Goal: Task Accomplishment & Management: Manage account settings

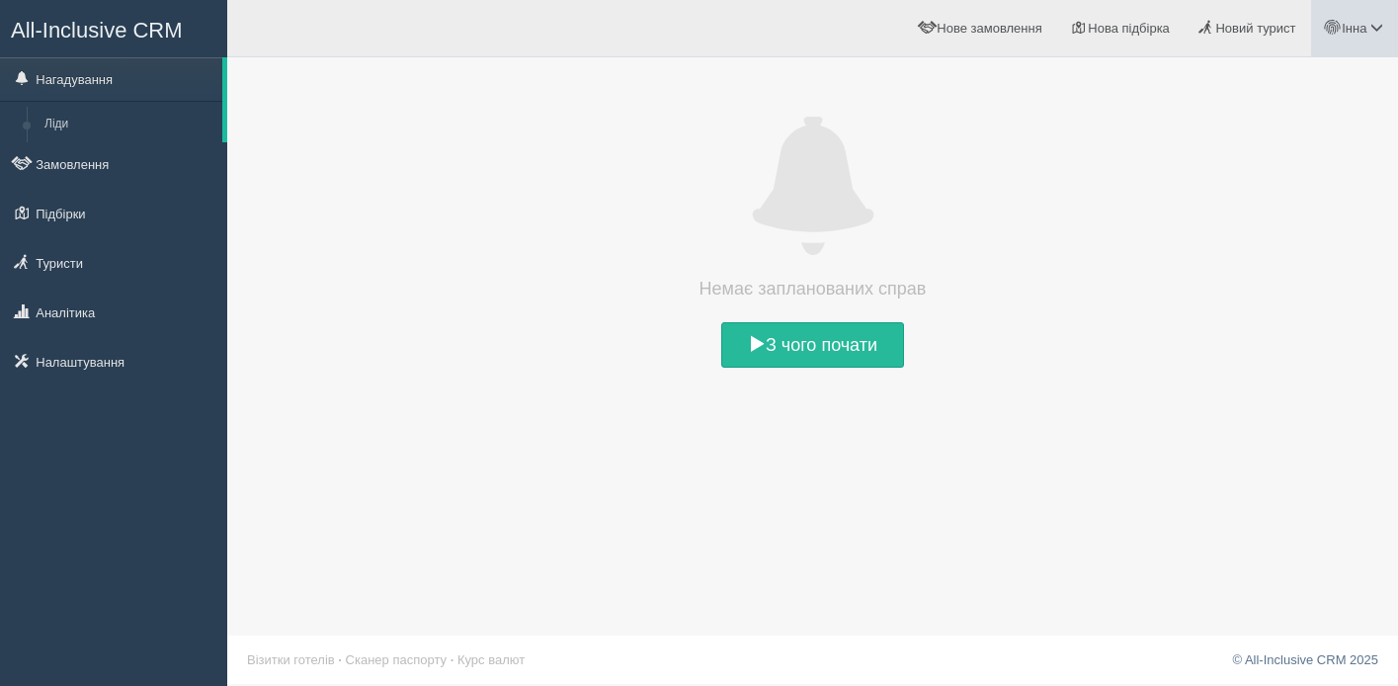
click at [1378, 27] on span at bounding box center [1377, 27] width 13 height 13
click at [1275, 86] on span "Мій профіль" at bounding box center [1258, 87] width 73 height 15
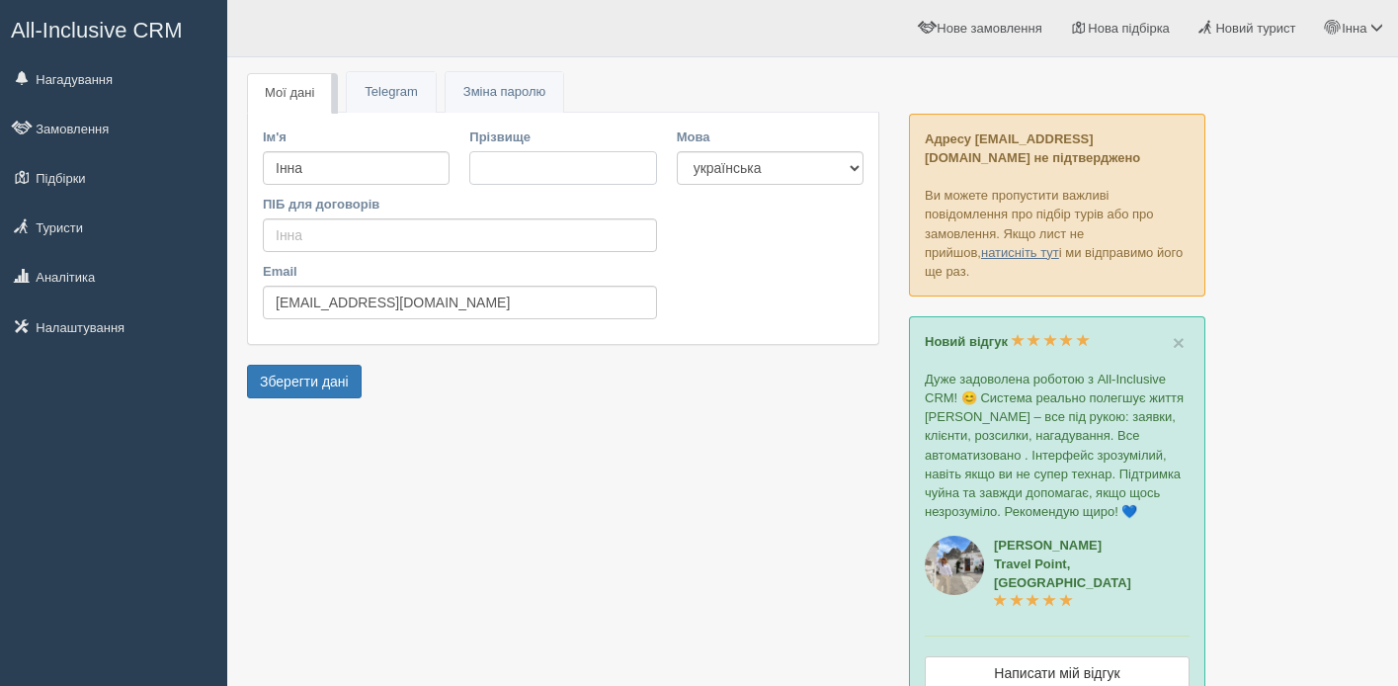
click at [581, 167] on input "Прізвище" at bounding box center [562, 168] width 187 height 34
type input "R"
type input "[PERSON_NAME]"
click at [378, 95] on link "Telegram" at bounding box center [391, 92] width 88 height 41
click at [429, 241] on input "ПІБ для договорів" at bounding box center [460, 235] width 394 height 34
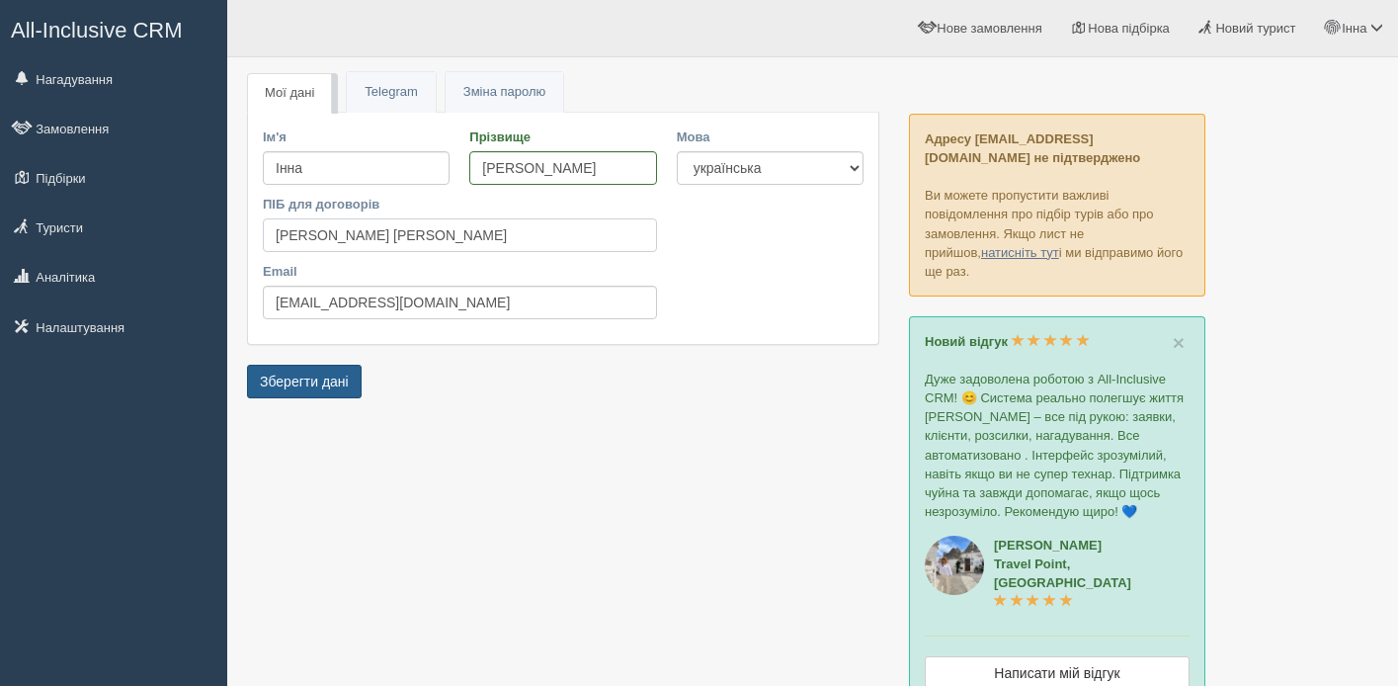
type input "Катренко Інна Михайлівна"
click at [304, 383] on button "Зберегти дані" at bounding box center [304, 382] width 115 height 34
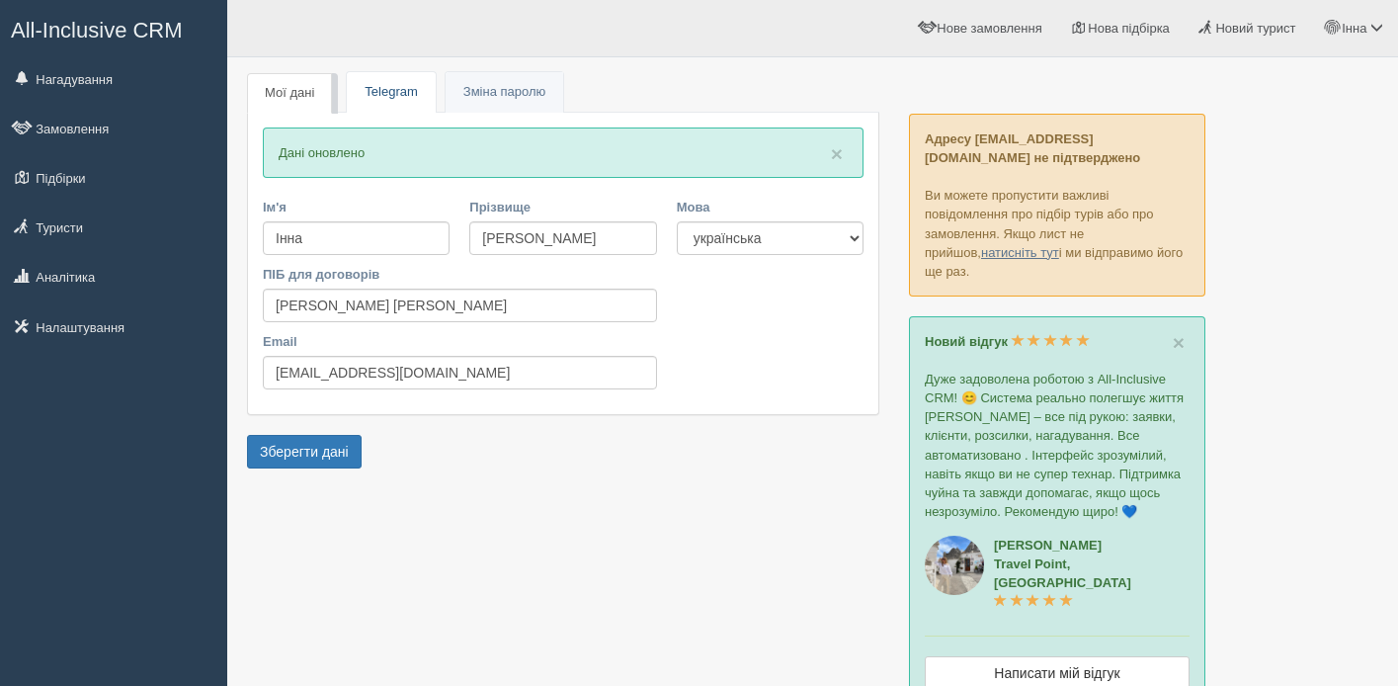
click at [395, 99] on link "Telegram" at bounding box center [391, 92] width 88 height 41
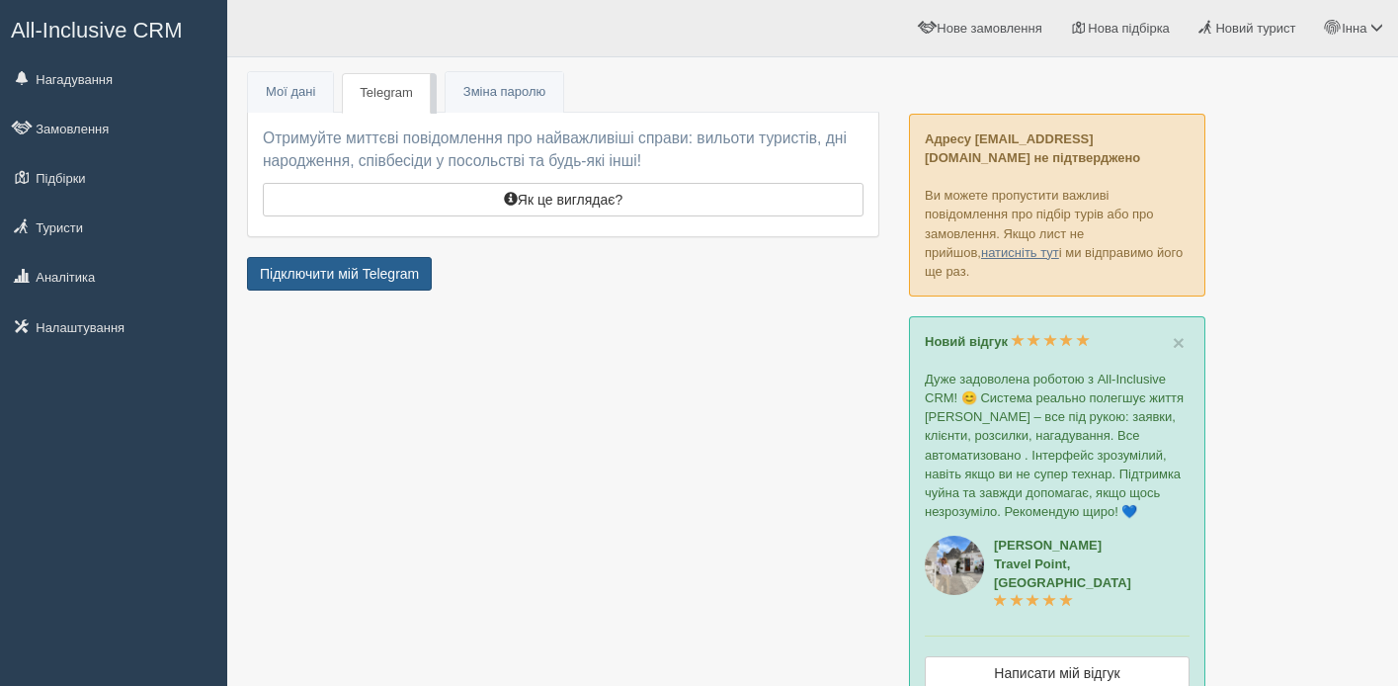
click at [416, 272] on link "Підключити мій Telegram" at bounding box center [339, 274] width 185 height 34
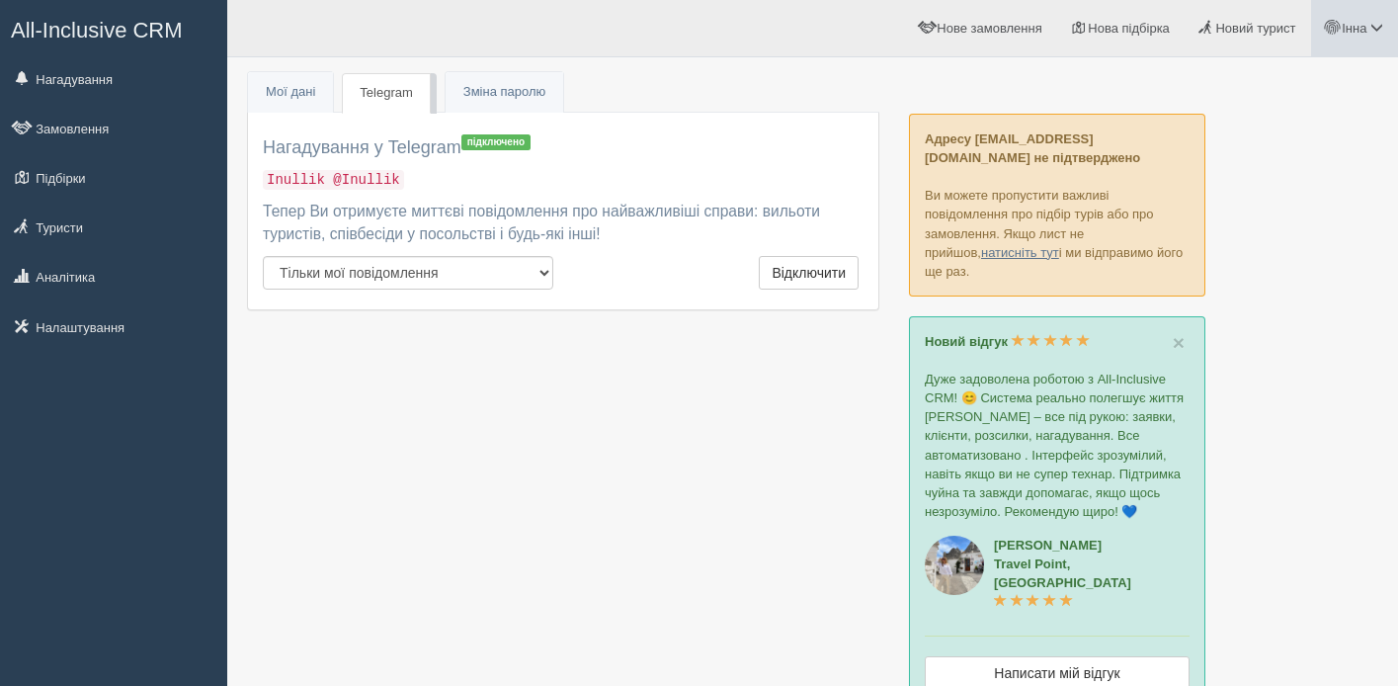
click at [1350, 29] on span "Інна" at bounding box center [1354, 28] width 25 height 15
click at [276, 101] on link "Мої дані" at bounding box center [290, 92] width 85 height 41
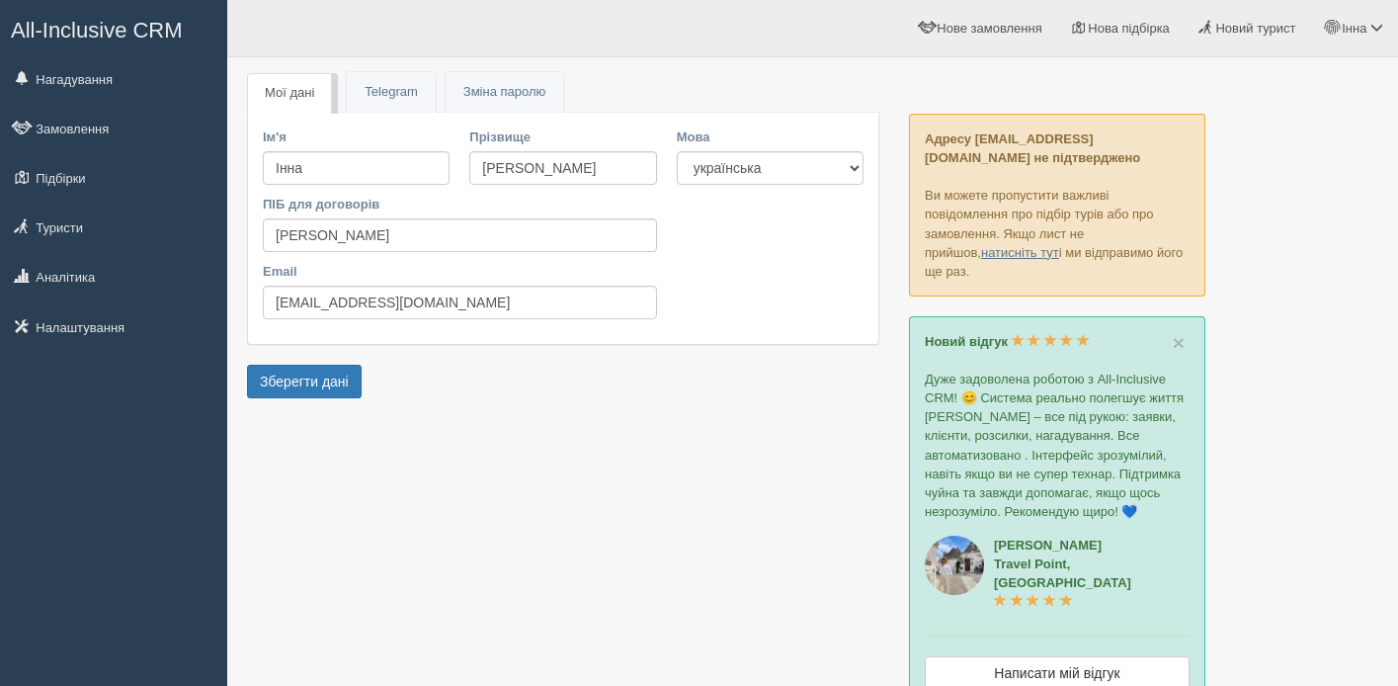
click at [276, 95] on link "Мої дані" at bounding box center [289, 93] width 85 height 41
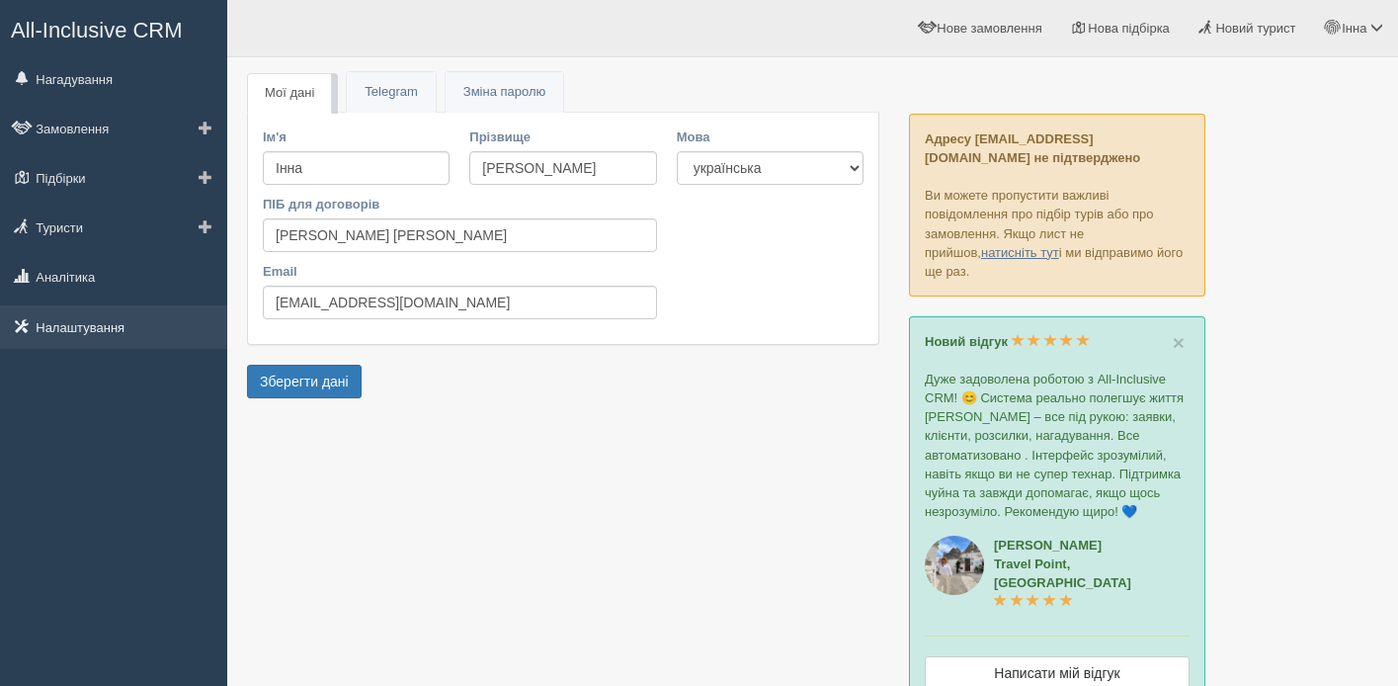
click at [98, 313] on link "Налаштування" at bounding box center [113, 326] width 227 height 43
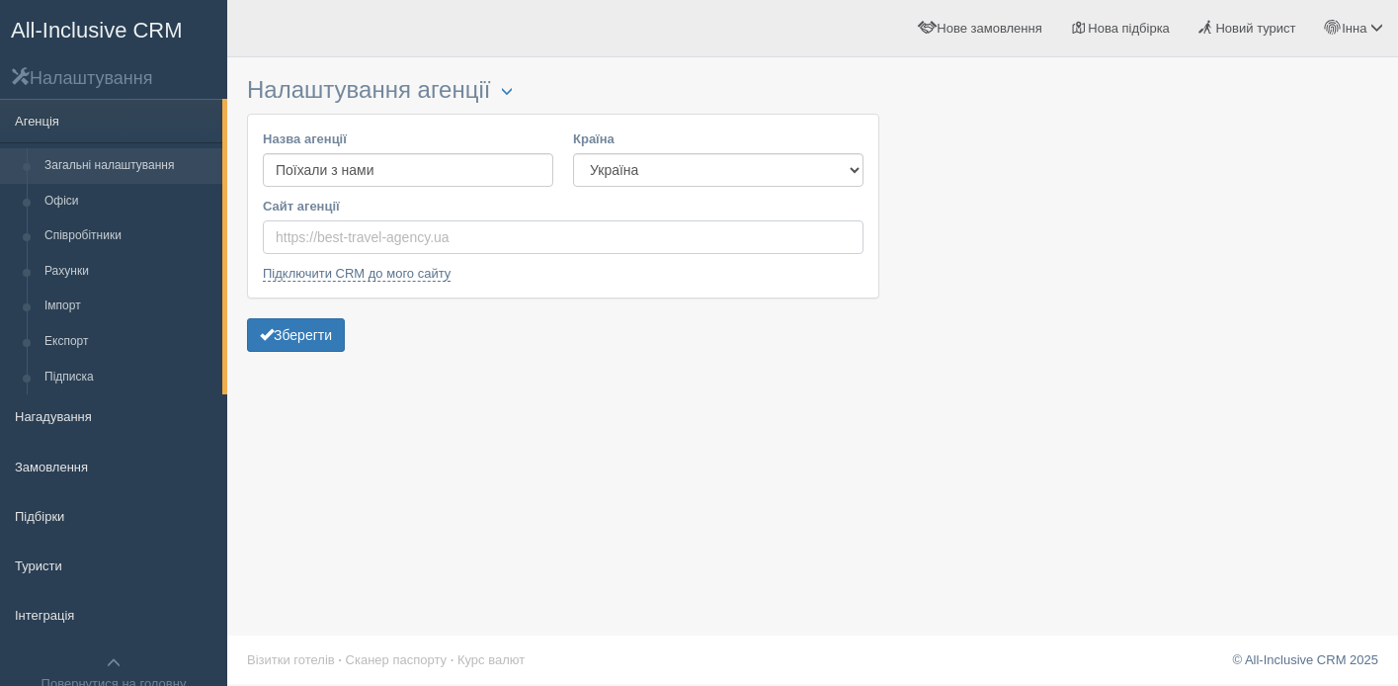
click at [405, 241] on input "Сайт агенції" at bounding box center [563, 237] width 601 height 34
click at [353, 240] on input "Сайт агенції" at bounding box center [563, 237] width 601 height 34
paste input "[URL][DOMAIN_NAME]"
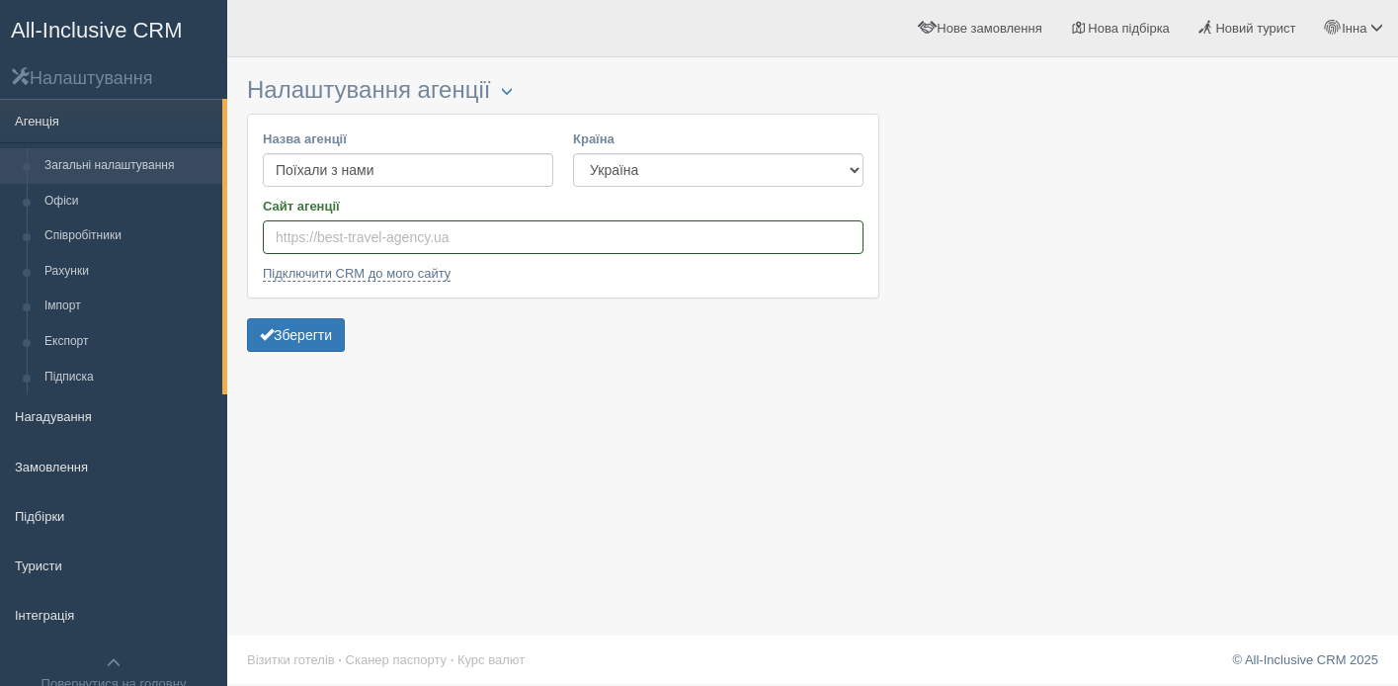
type input "[URL][DOMAIN_NAME]"
click at [279, 343] on button "Зберегти" at bounding box center [296, 335] width 98 height 34
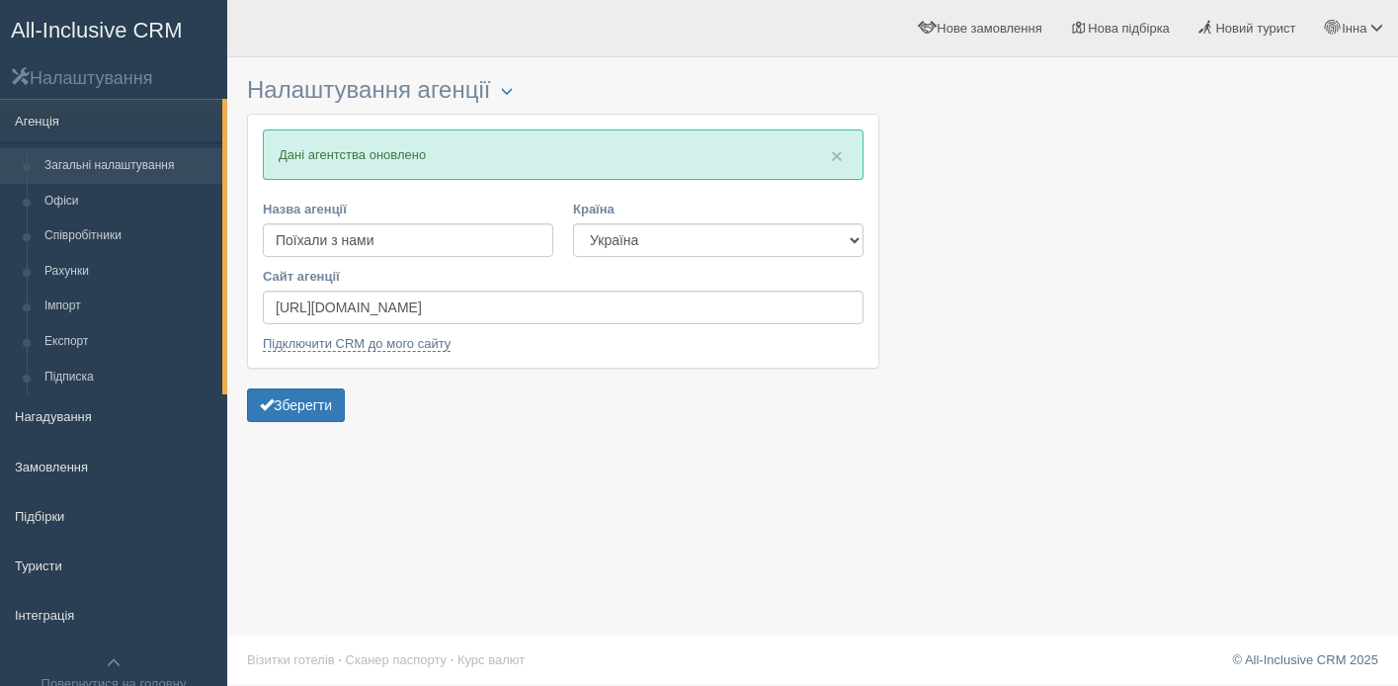
click at [105, 170] on link "Загальні налаштування" at bounding box center [129, 166] width 187 height 36
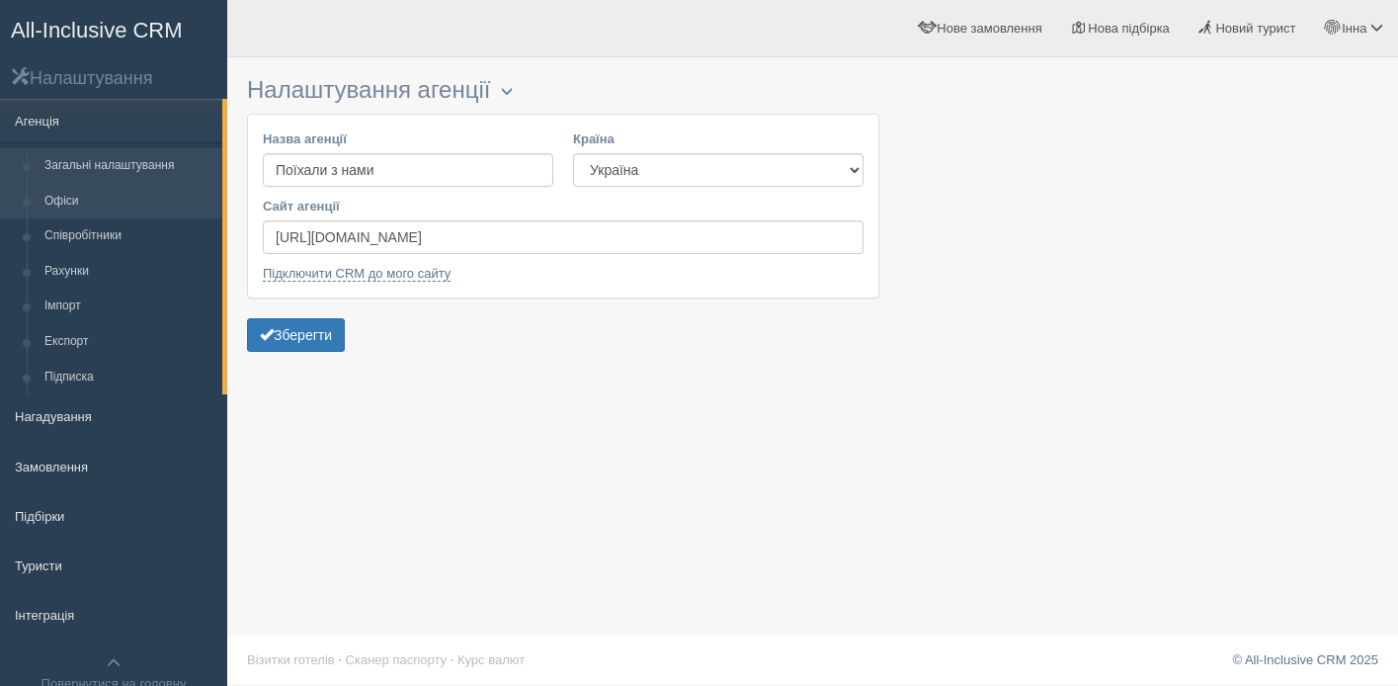
click at [87, 195] on link "Офіси" at bounding box center [129, 202] width 187 height 36
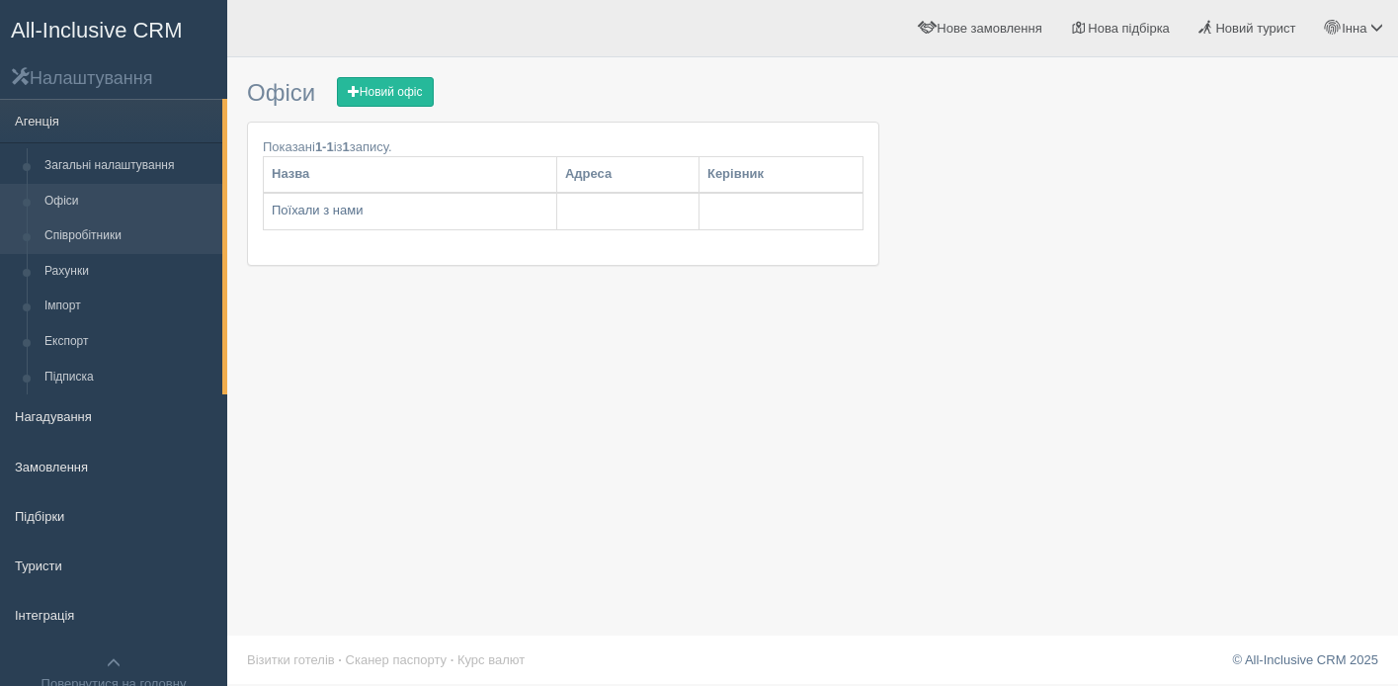
click at [82, 227] on link "Співробітники" at bounding box center [129, 236] width 187 height 36
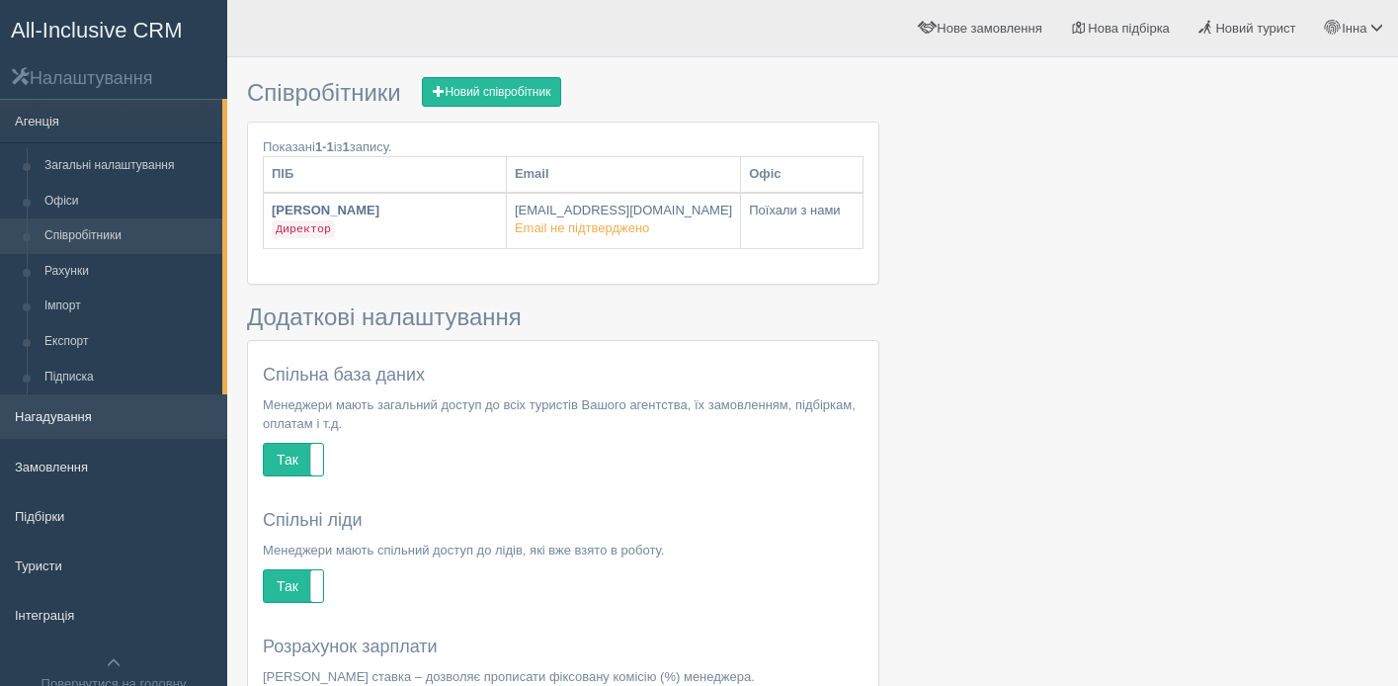
click at [53, 420] on link "Нагадування" at bounding box center [113, 415] width 227 height 43
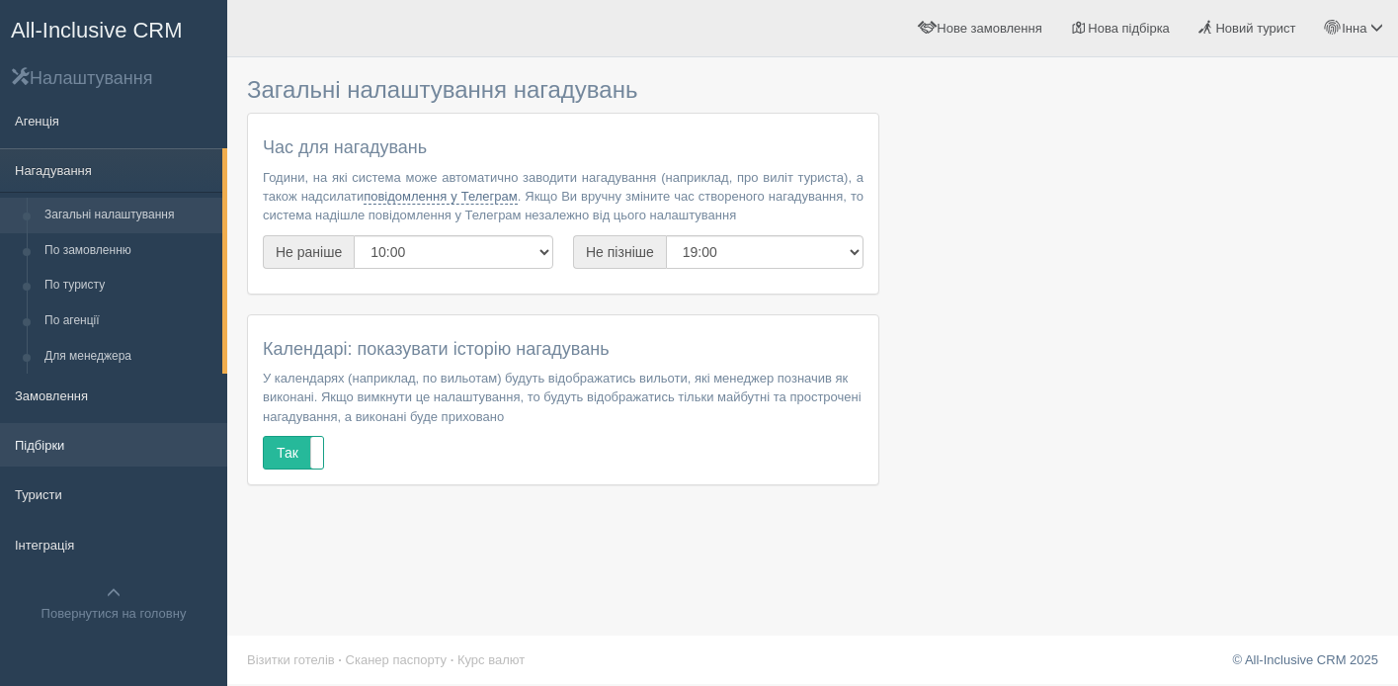
click at [63, 448] on link "Підбірки" at bounding box center [113, 444] width 227 height 43
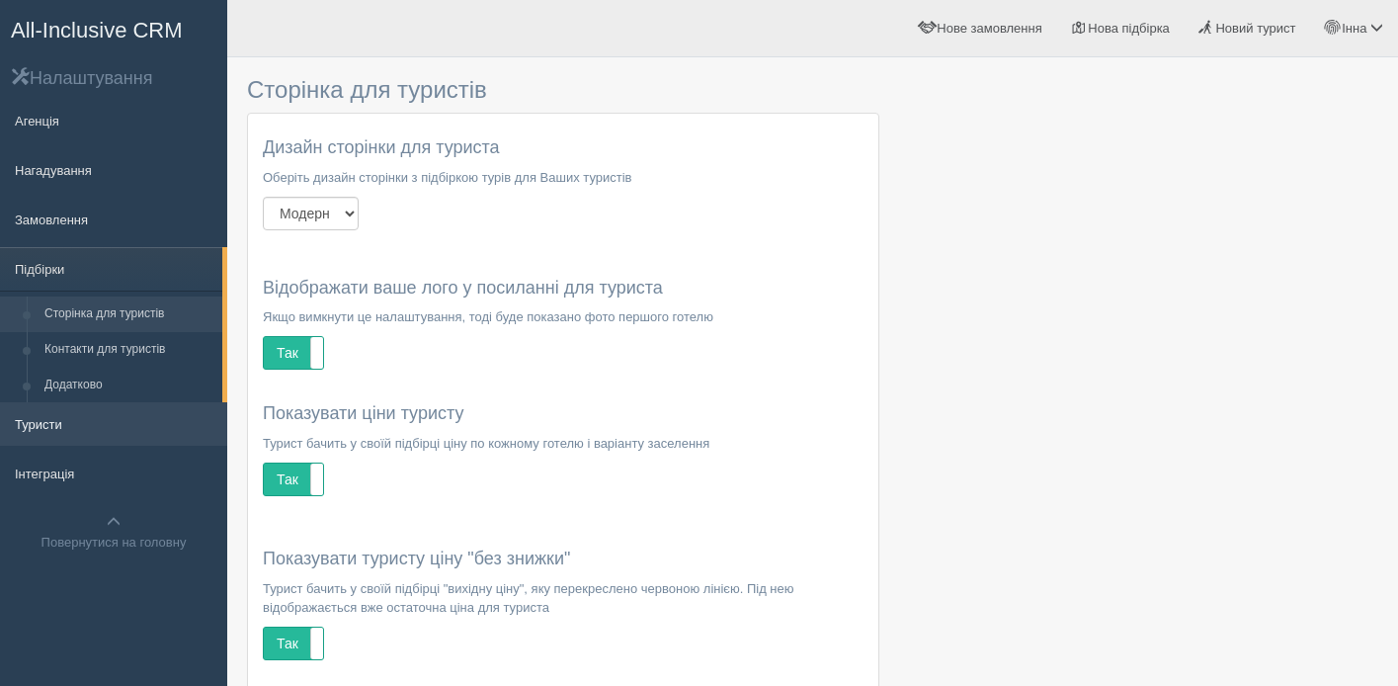
click at [88, 422] on link "Туристи" at bounding box center [113, 423] width 227 height 43
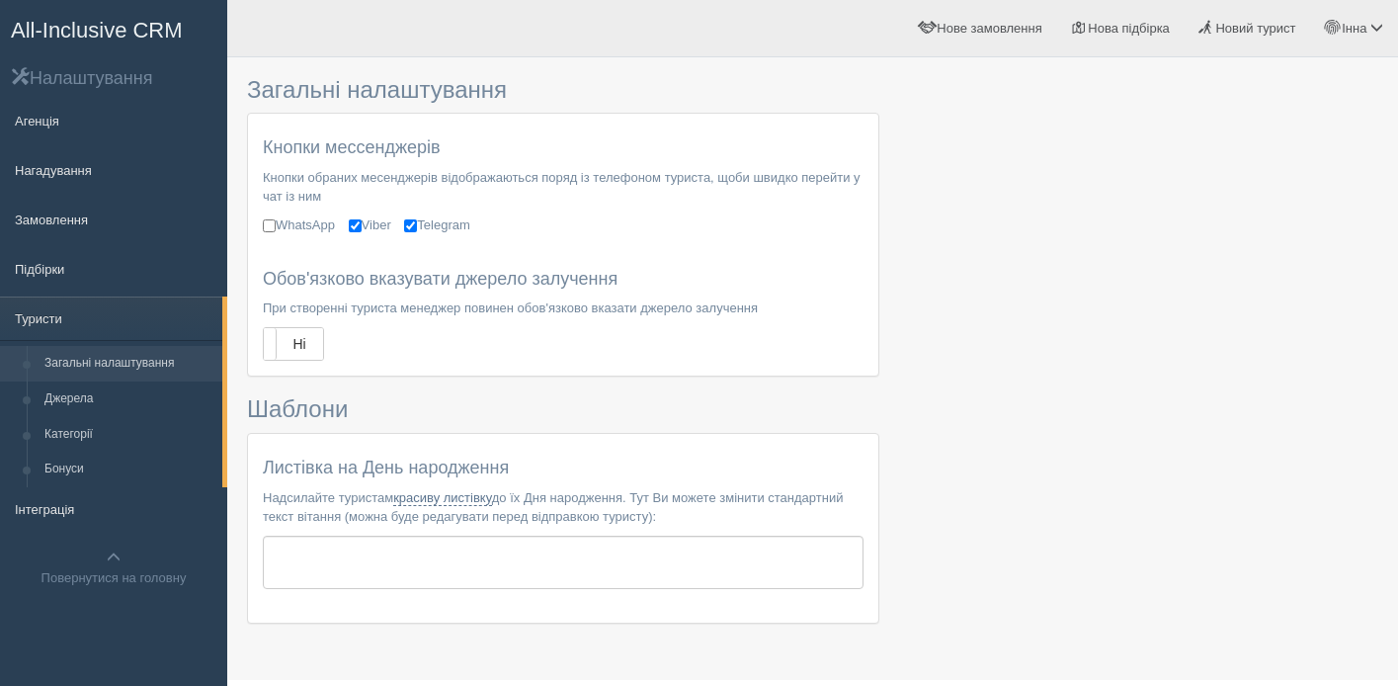
click at [82, 371] on link "Загальні налаштування" at bounding box center [129, 364] width 187 height 36
click at [49, 517] on link "Інтеграція" at bounding box center [113, 508] width 227 height 43
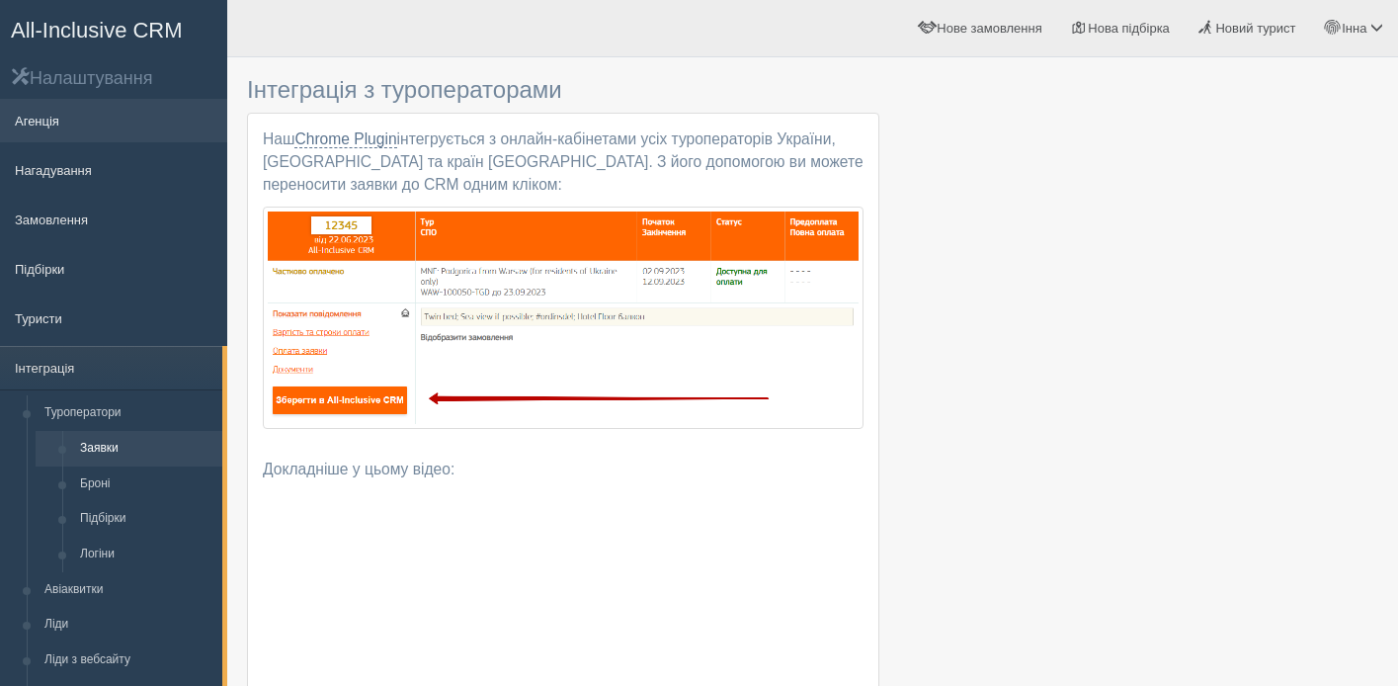
click at [42, 123] on link "Агенція" at bounding box center [113, 120] width 227 height 43
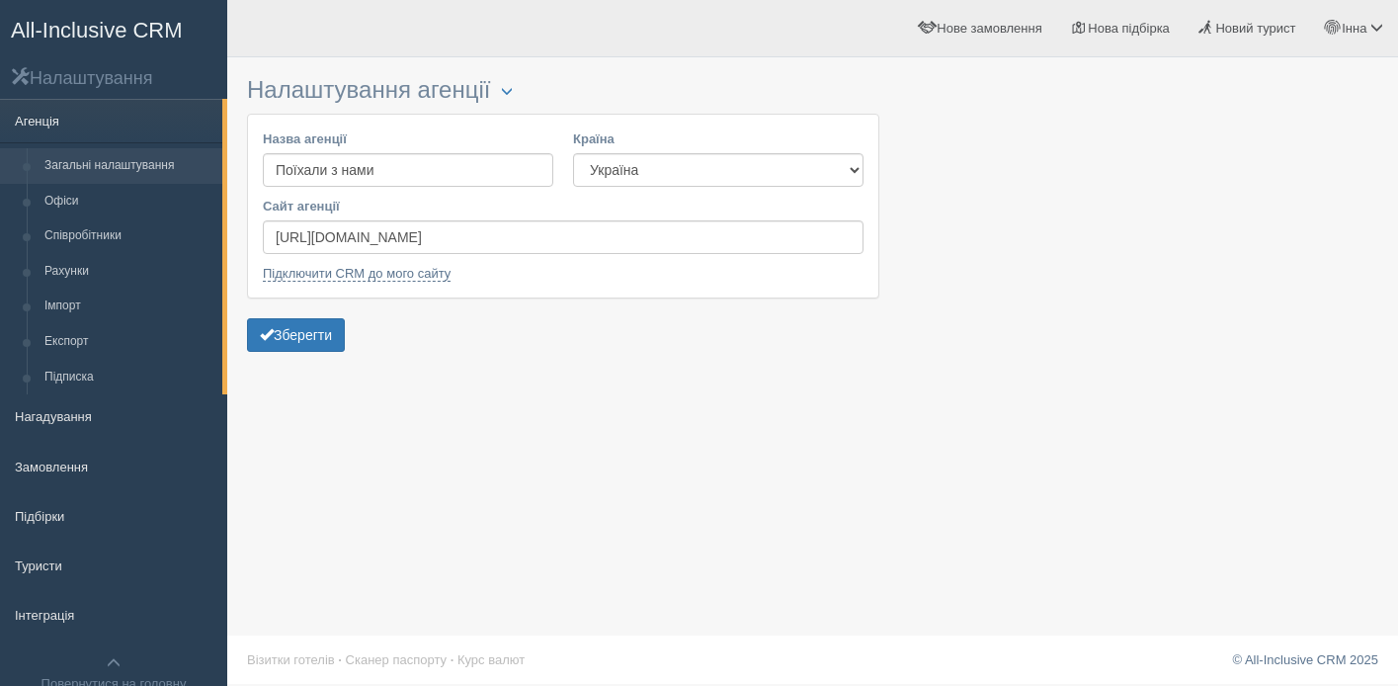
click at [46, 124] on link "Агенція" at bounding box center [111, 120] width 222 height 43
click at [59, 84] on h2 "Налаштування" at bounding box center [113, 77] width 227 height 23
click at [23, 75] on span at bounding box center [21, 76] width 18 height 18
click at [56, 32] on span "All-Inclusive CRM" at bounding box center [97, 30] width 172 height 25
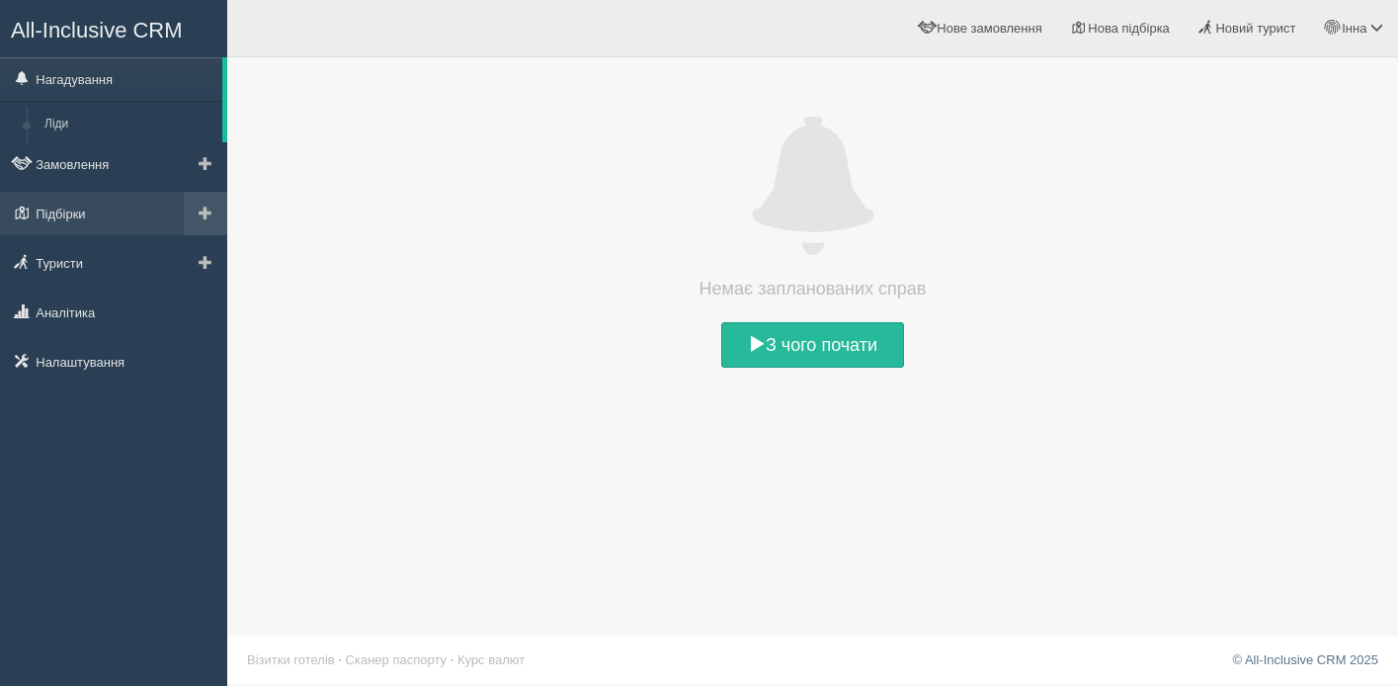
click at [210, 207] on span at bounding box center [206, 213] width 14 height 14
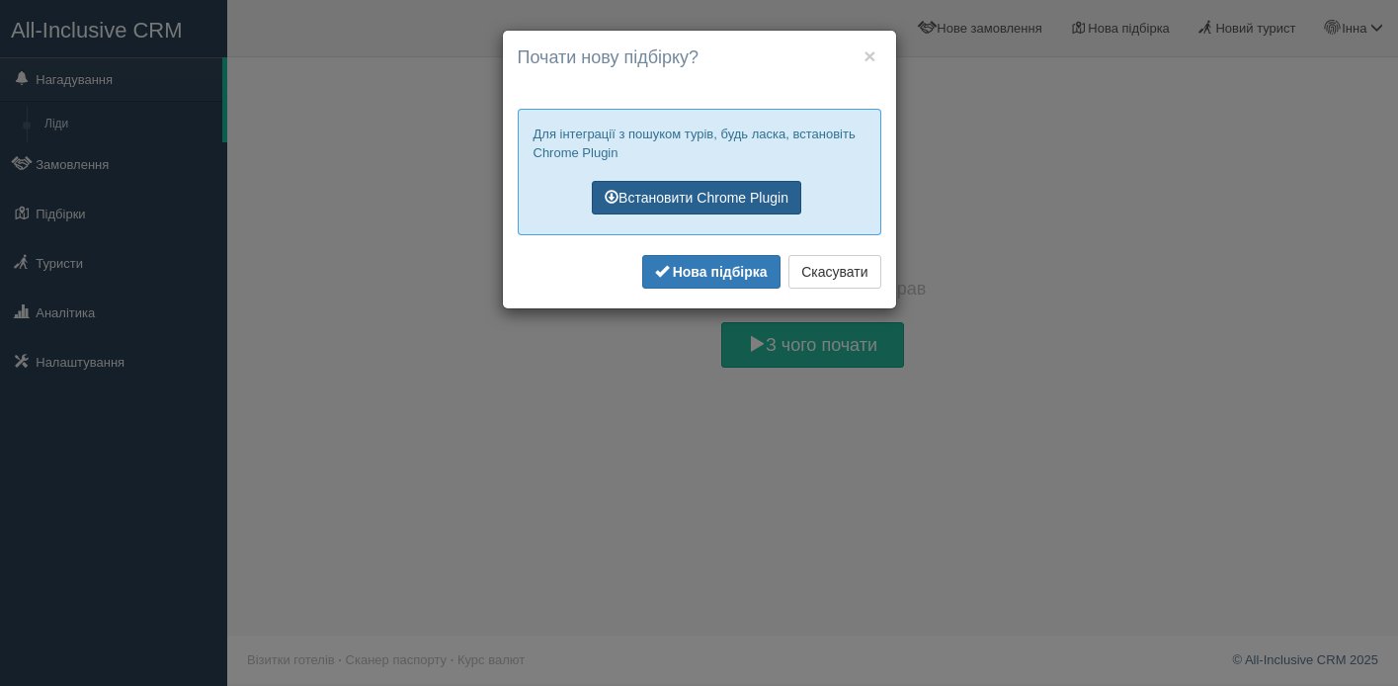
click at [718, 202] on link "Встановити Chrome Plugin" at bounding box center [696, 198] width 209 height 34
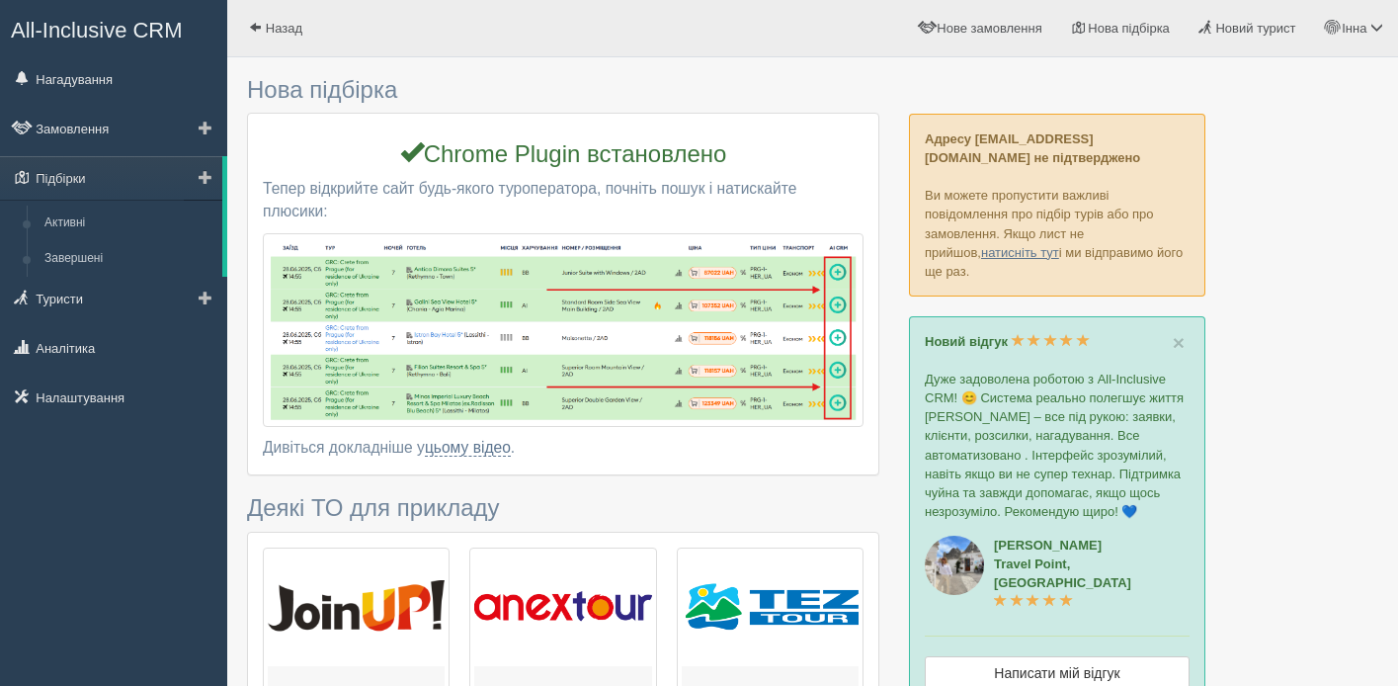
click at [206, 182] on span at bounding box center [206, 177] width 14 height 14
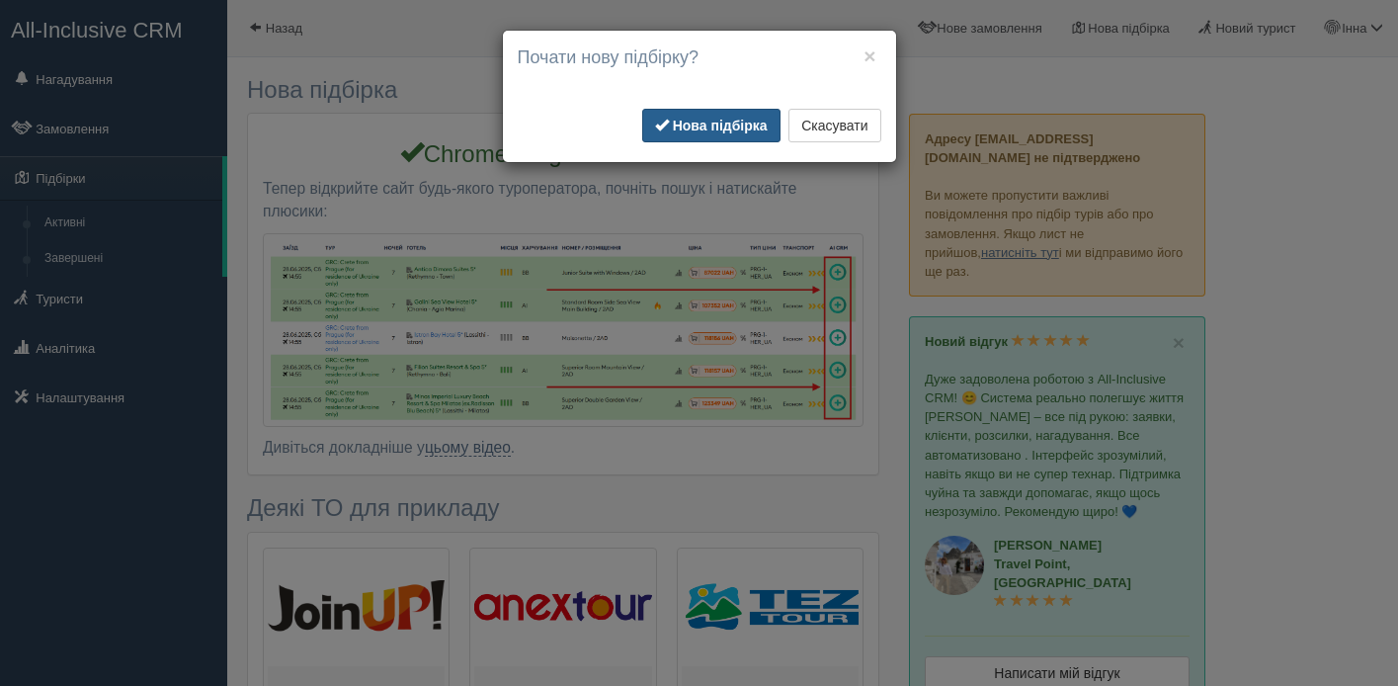
click at [693, 127] on b "Нова підбірка" at bounding box center [720, 126] width 95 height 16
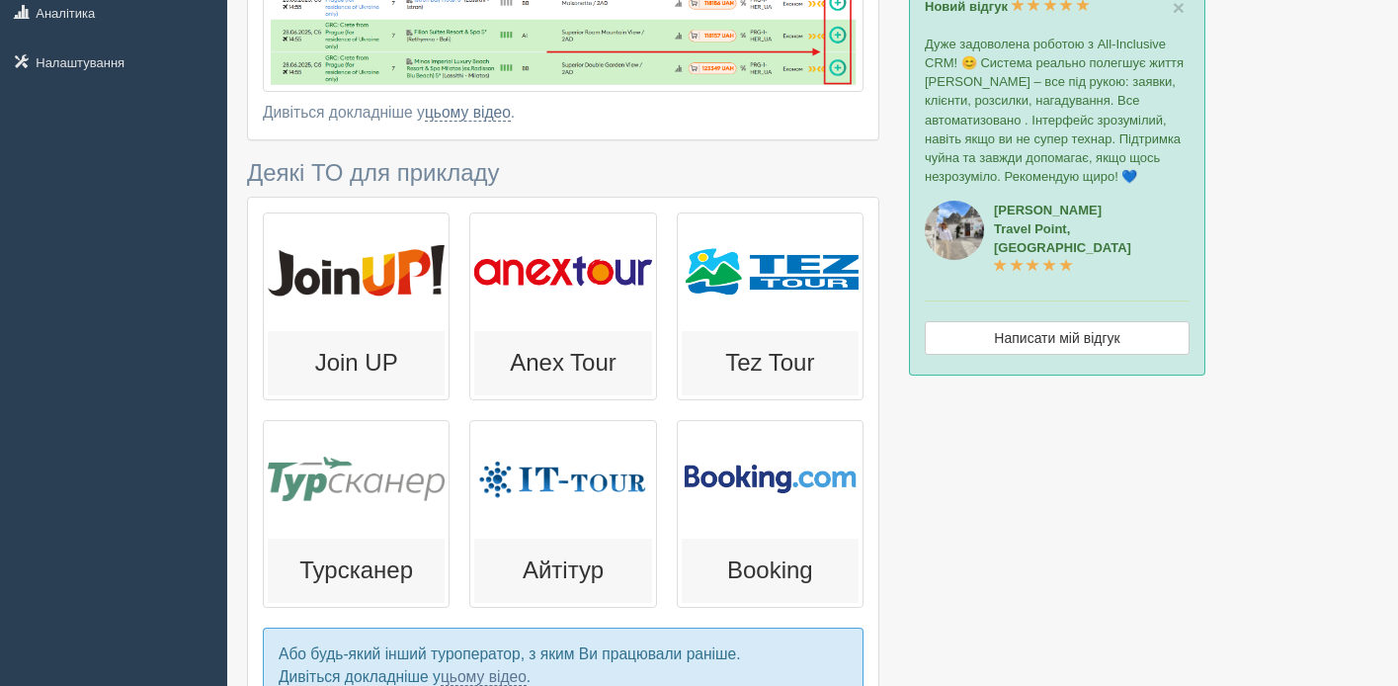
scroll to position [336, 0]
click at [366, 574] on h3 "Турсканер" at bounding box center [356, 569] width 159 height 26
click at [336, 266] on div at bounding box center [356, 270] width 177 height 109
click at [387, 651] on p "Або будь-який інший туроператор, з яким Ви працювали раніше. Дивіться докладніш…" at bounding box center [563, 665] width 601 height 77
click at [376, 368] on h3 "Join UP" at bounding box center [356, 362] width 159 height 26
